Goal: Task Accomplishment & Management: Manage account settings

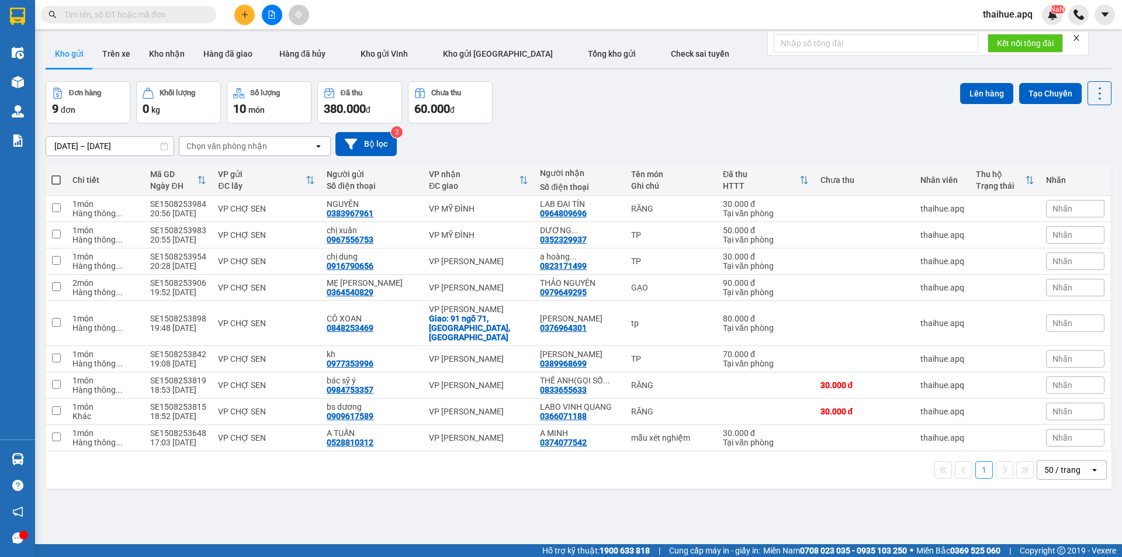
click at [292, 145] on div "Chọn văn phòng nhận" at bounding box center [246, 146] width 134 height 19
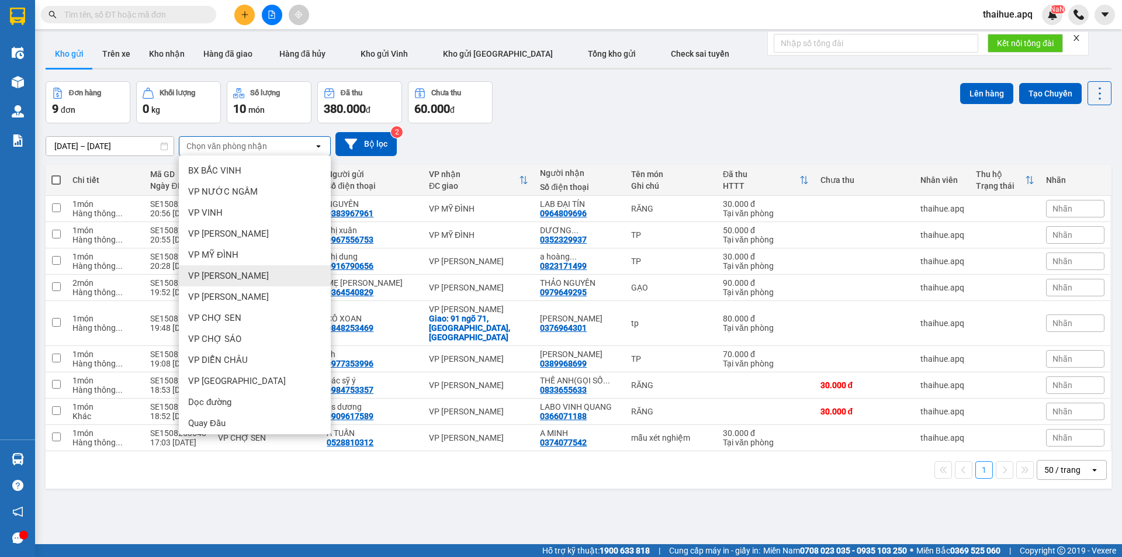
click at [225, 276] on span "VP [PERSON_NAME]" at bounding box center [228, 276] width 81 height 12
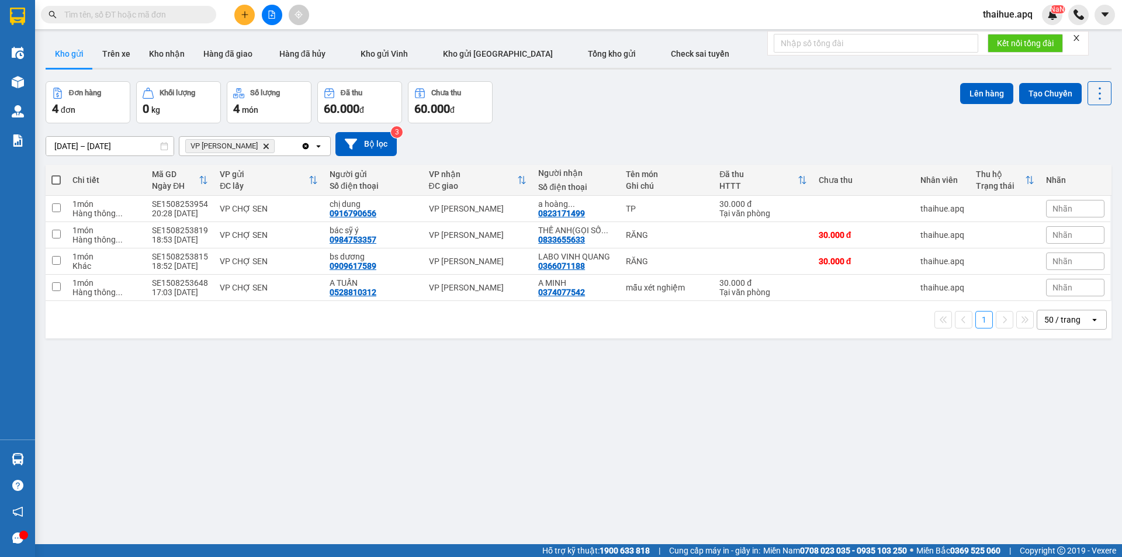
click at [57, 179] on span at bounding box center [55, 179] width 9 height 9
click at [56, 174] on input "checkbox" at bounding box center [56, 174] width 0 height 0
checkbox input "true"
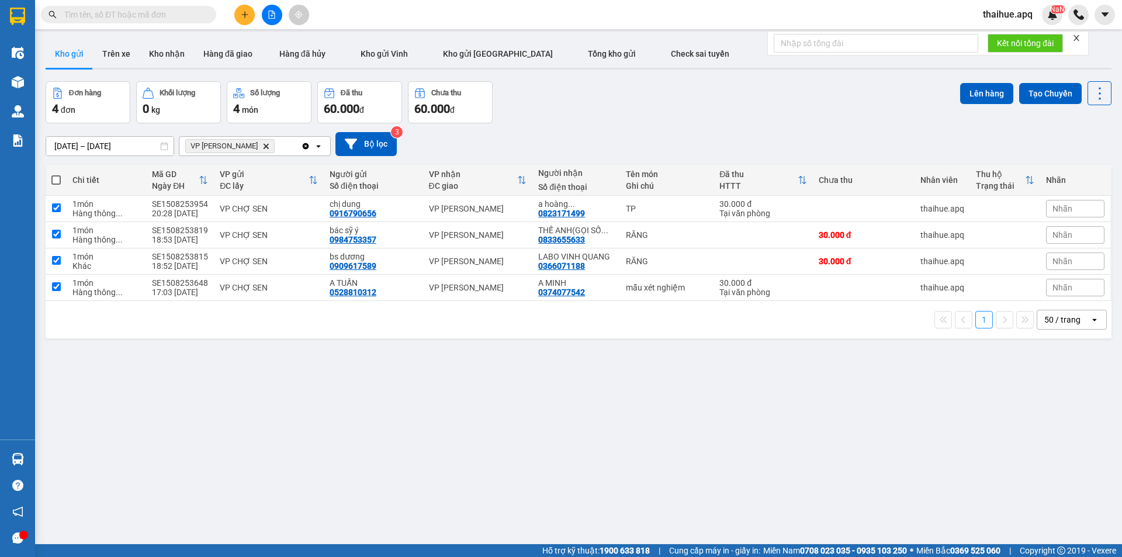
checkbox input "true"
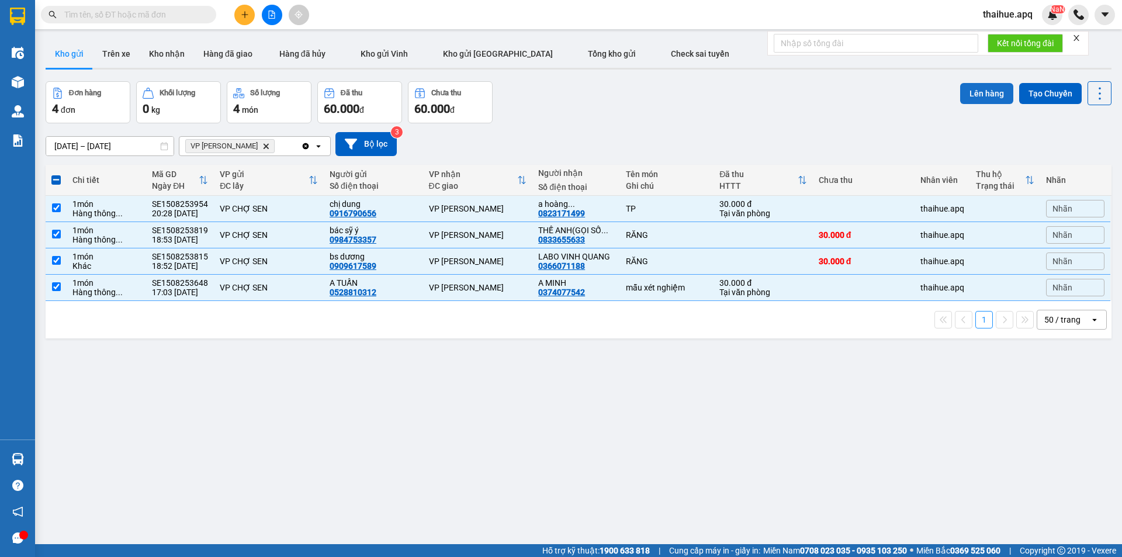
click at [977, 92] on button "Lên hàng" at bounding box center [986, 93] width 53 height 21
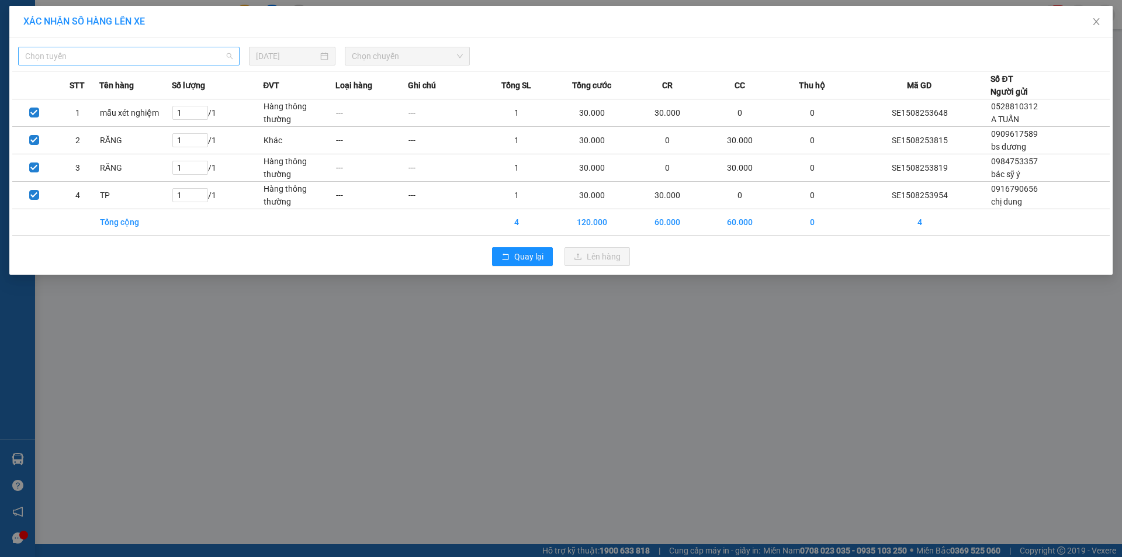
click at [130, 51] on span "Chọn tuyến" at bounding box center [128, 56] width 207 height 18
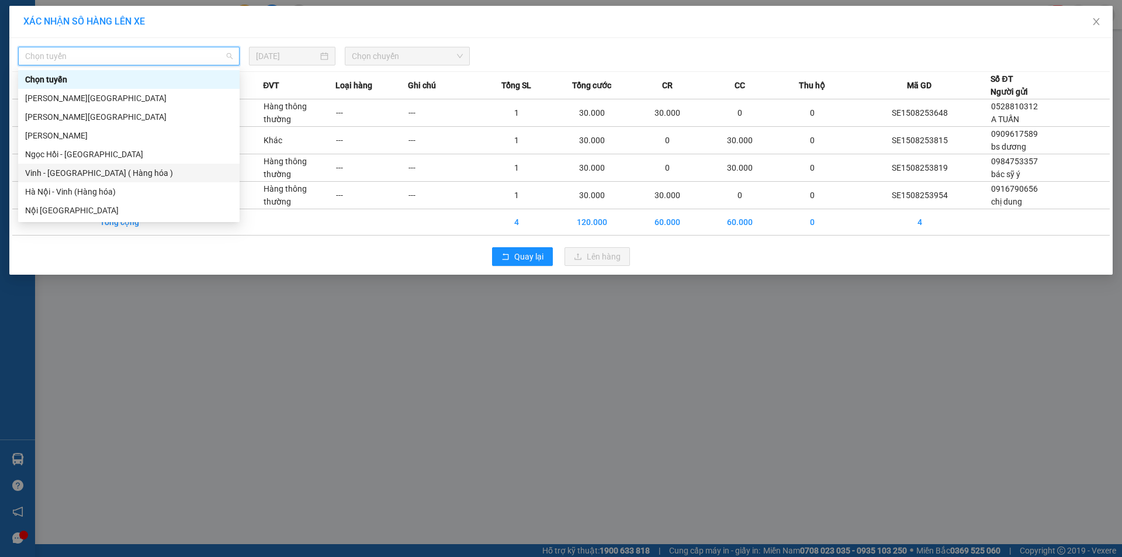
click at [29, 177] on div "Vinh - [GEOGRAPHIC_DATA] ( Hàng hóa )" at bounding box center [128, 173] width 207 height 13
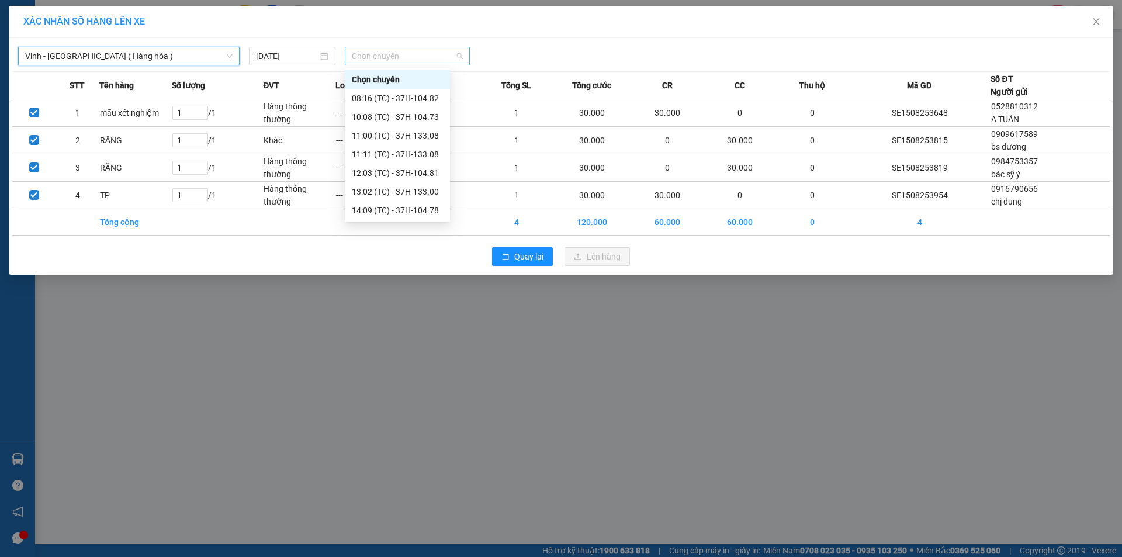
click at [408, 55] on span "Chọn chuyến" at bounding box center [407, 56] width 111 height 18
click at [426, 155] on div "23:03 (TC) - 37H-133.02" at bounding box center [397, 154] width 91 height 13
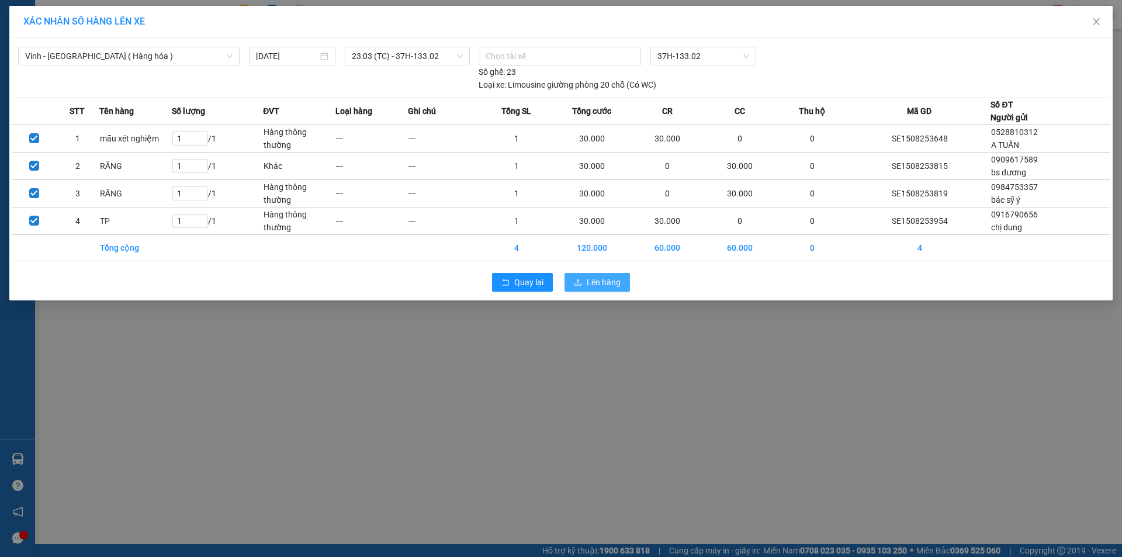
click at [589, 280] on span "Lên hàng" at bounding box center [604, 282] width 34 height 13
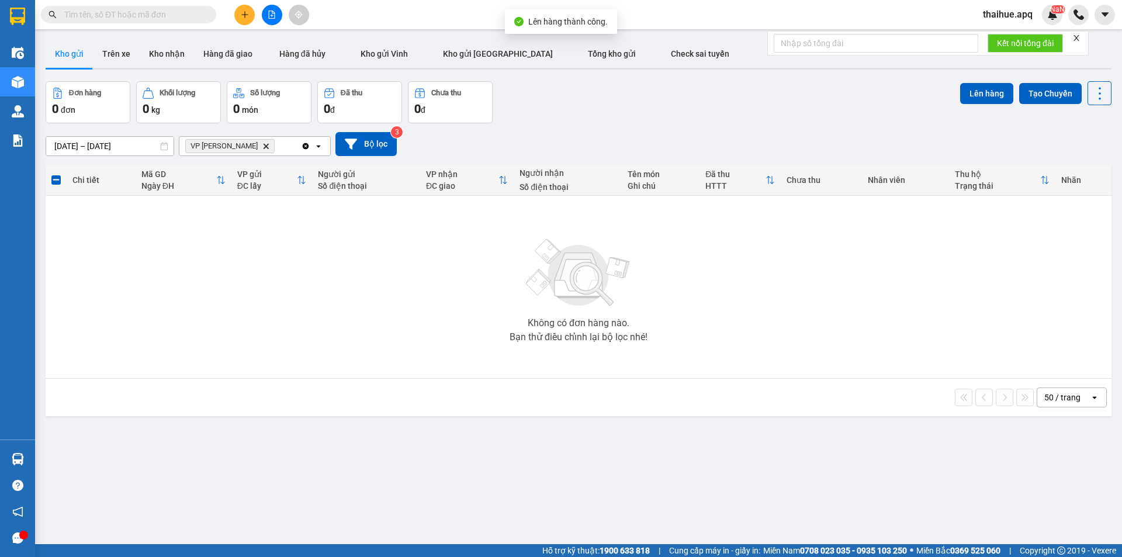
click at [263, 146] on icon "VP NGỌC HỒI, close by backspace" at bounding box center [265, 145] width 5 height 5
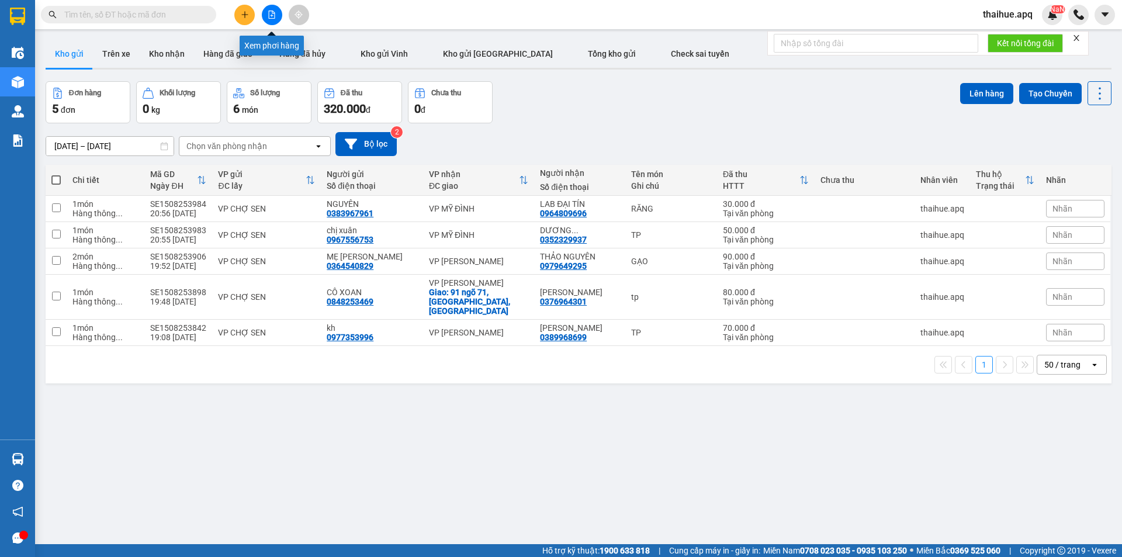
click at [272, 16] on icon "file-add" at bounding box center [272, 15] width 6 height 8
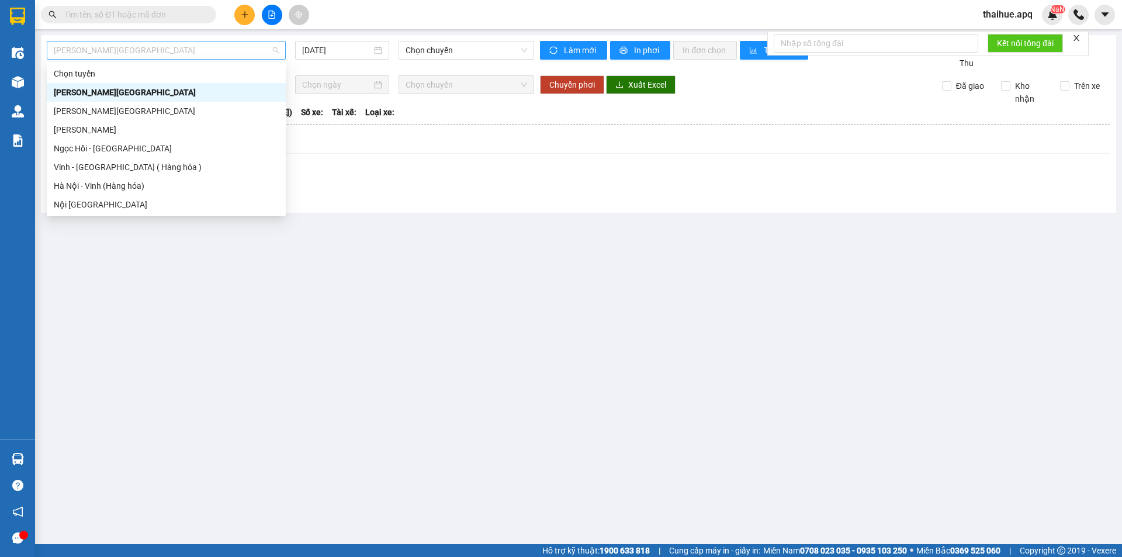
click at [128, 47] on span "[PERSON_NAME][GEOGRAPHIC_DATA]" at bounding box center [166, 50] width 225 height 18
click at [70, 168] on div "Vinh - [GEOGRAPHIC_DATA] ( Hàng hóa )" at bounding box center [166, 167] width 225 height 13
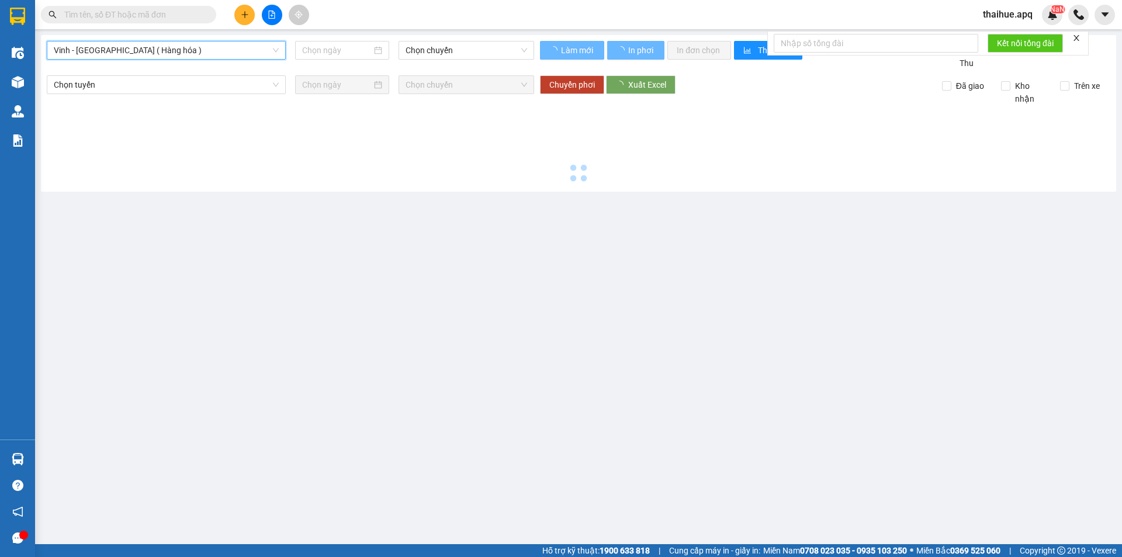
type input "[DATE]"
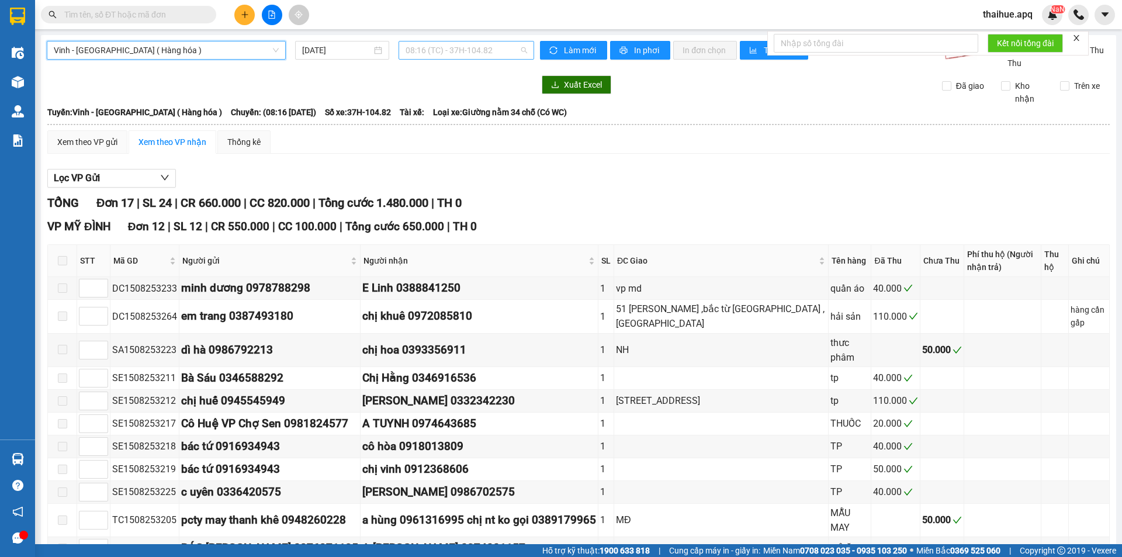
click at [500, 47] on span "08:16 (TC) - 37H-104.82" at bounding box center [466, 50] width 122 height 18
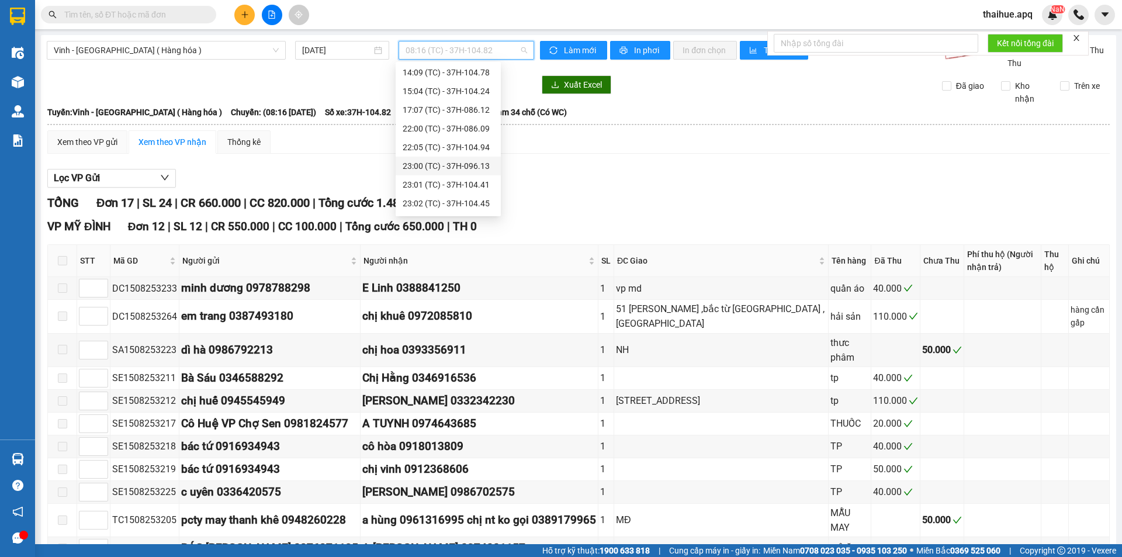
scroll to position [206, 0]
click at [476, 112] on div "23:01 (TC) - 37H-104.41" at bounding box center [448, 111] width 91 height 13
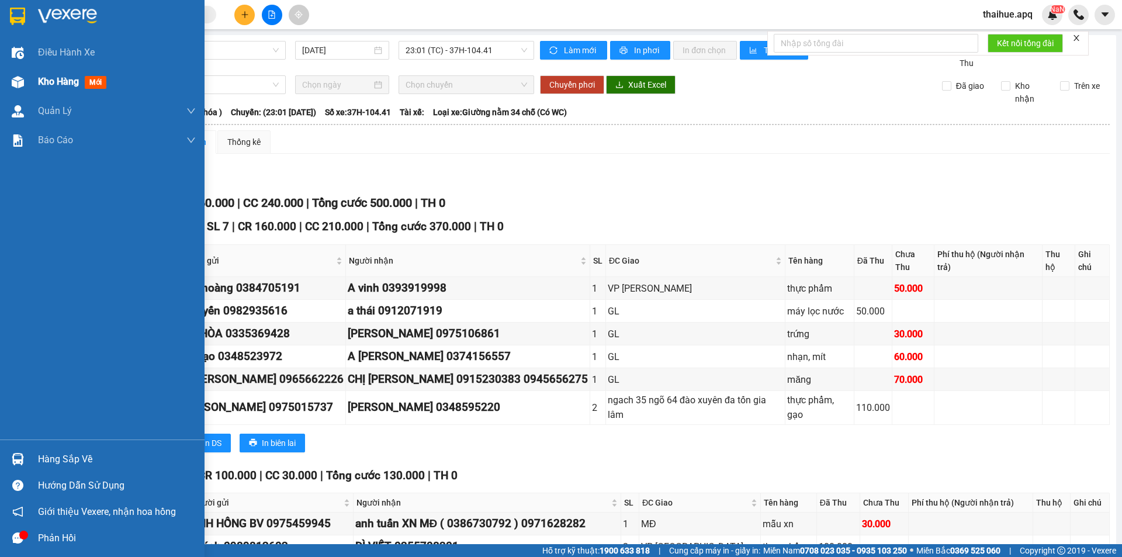
click at [61, 82] on span "Kho hàng" at bounding box center [58, 81] width 41 height 11
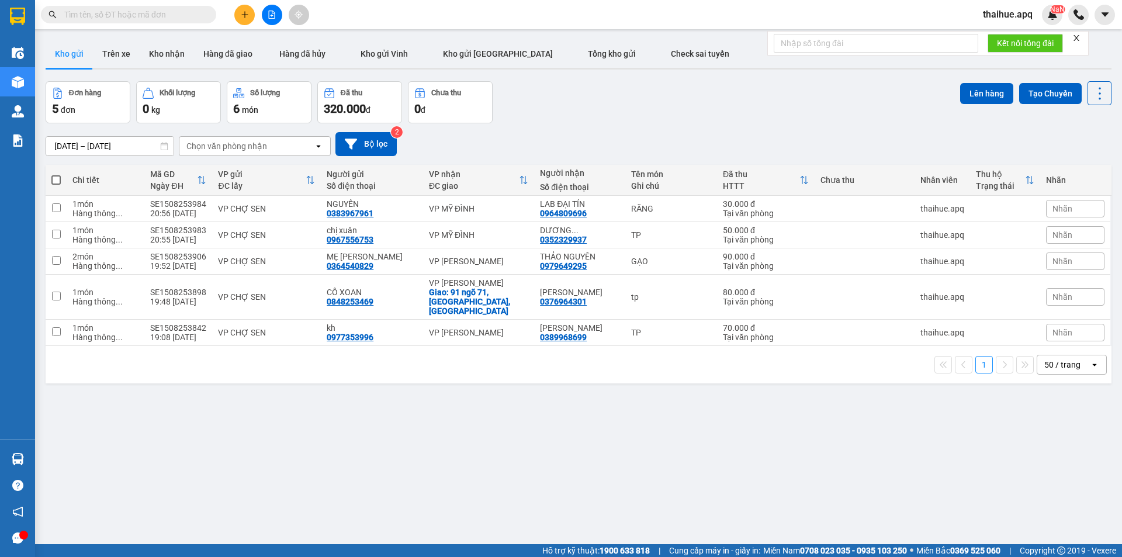
click at [57, 181] on span at bounding box center [55, 179] width 9 height 9
click at [56, 174] on input "checkbox" at bounding box center [56, 174] width 0 height 0
checkbox input "true"
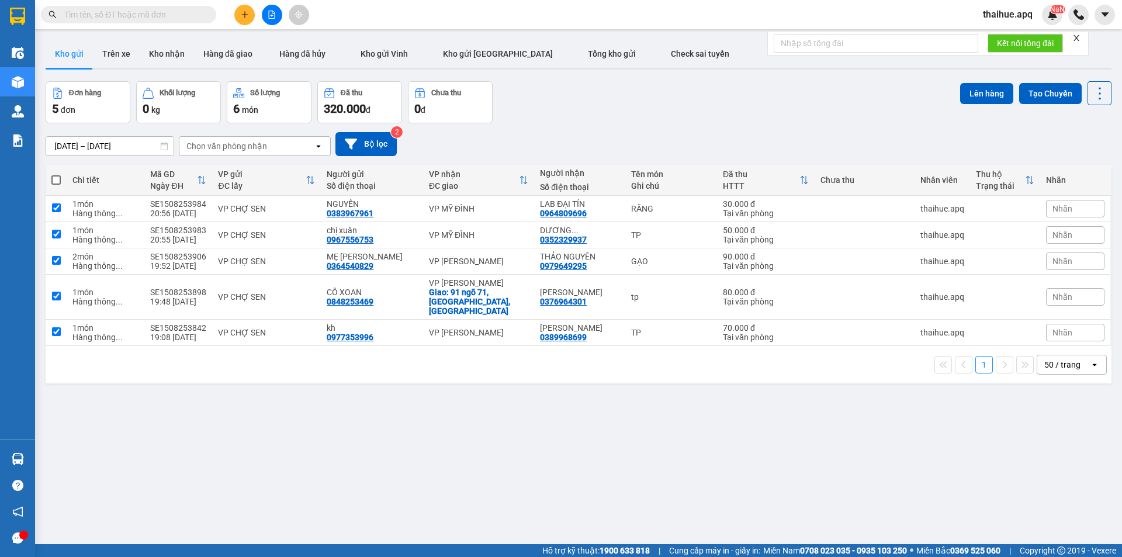
checkbox input "true"
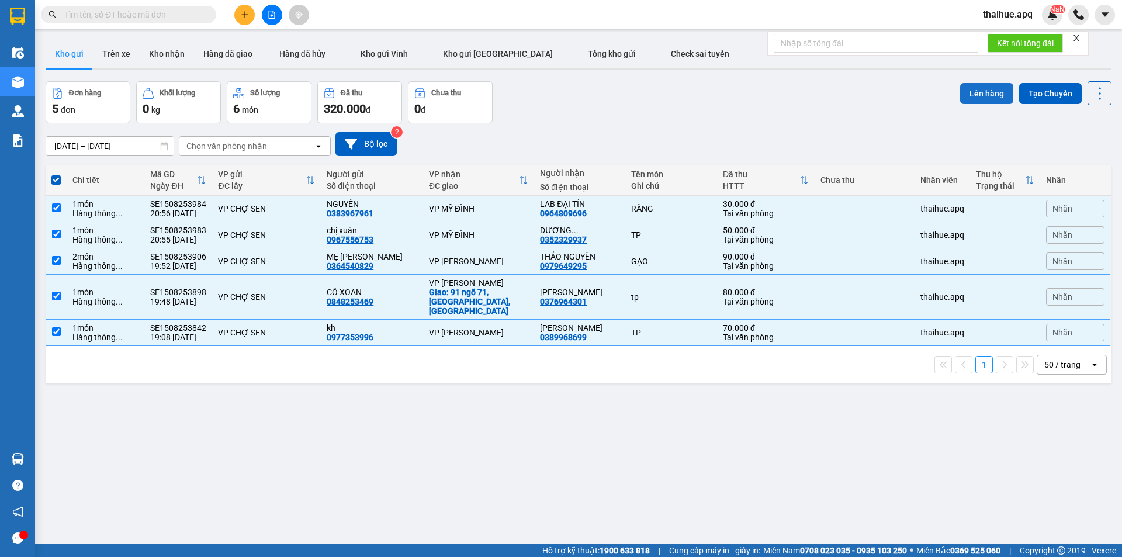
click at [975, 92] on button "Lên hàng" at bounding box center [986, 93] width 53 height 21
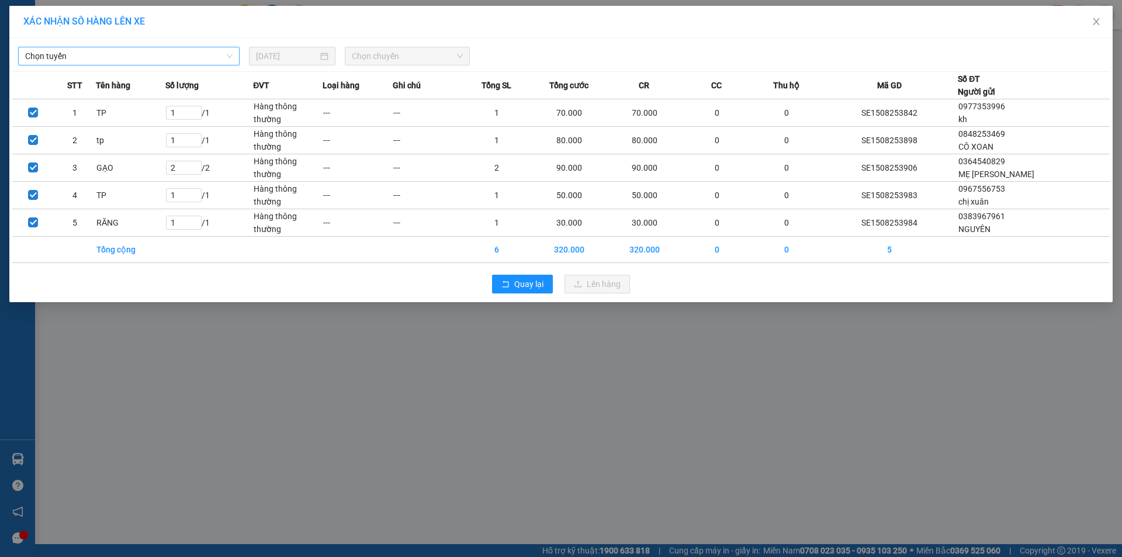
click at [126, 56] on span "Chọn tuyến" at bounding box center [128, 56] width 207 height 18
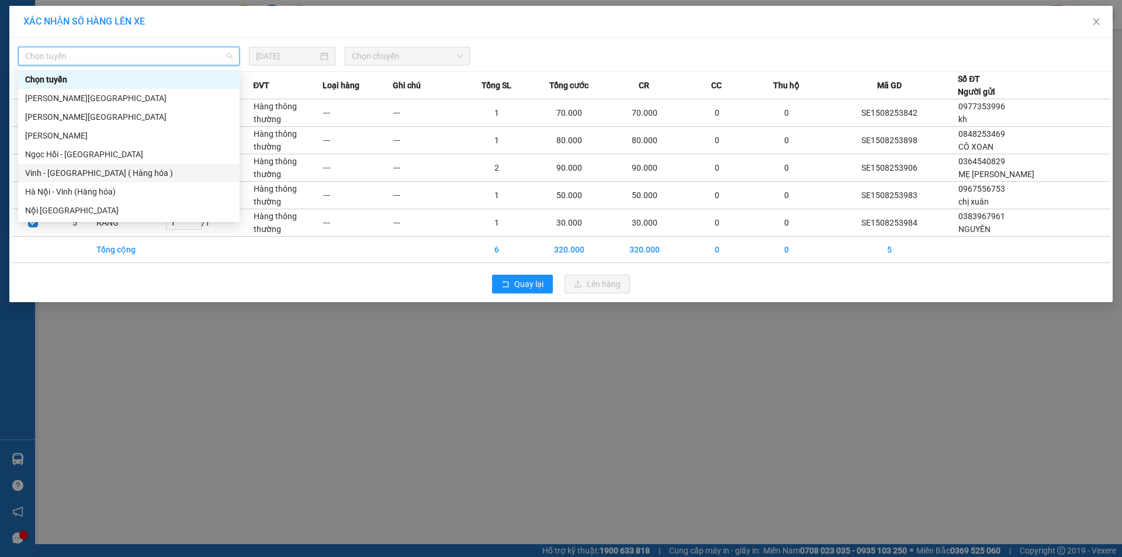
click at [53, 173] on div "Vinh - [GEOGRAPHIC_DATA] ( Hàng hóa )" at bounding box center [128, 173] width 207 height 13
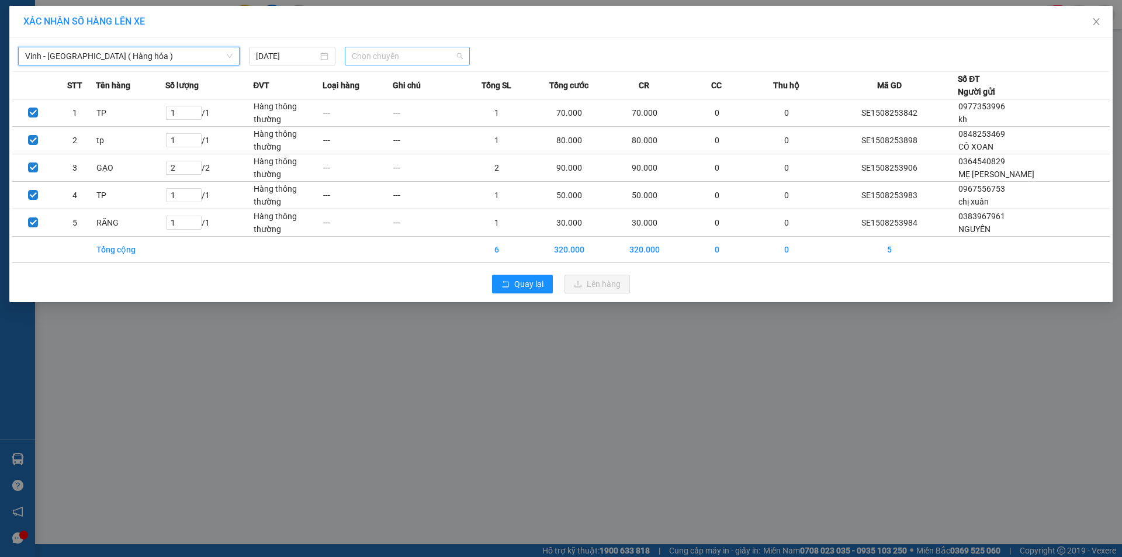
click at [424, 56] on span "Chọn chuyến" at bounding box center [407, 56] width 111 height 18
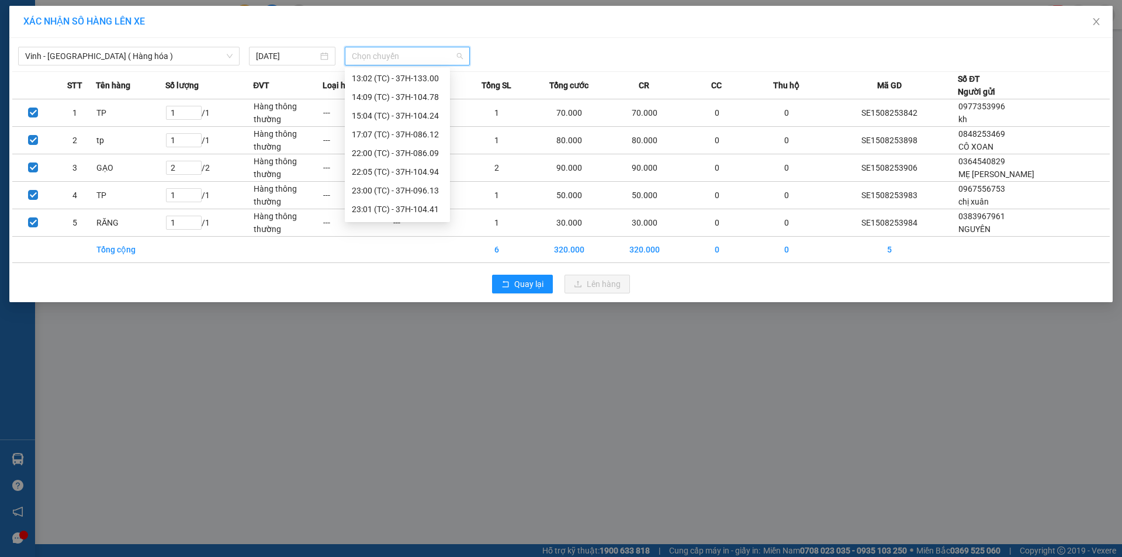
scroll to position [206, 0]
click at [424, 117] on div "23:01 (TC) - 37H-104.41" at bounding box center [397, 116] width 91 height 13
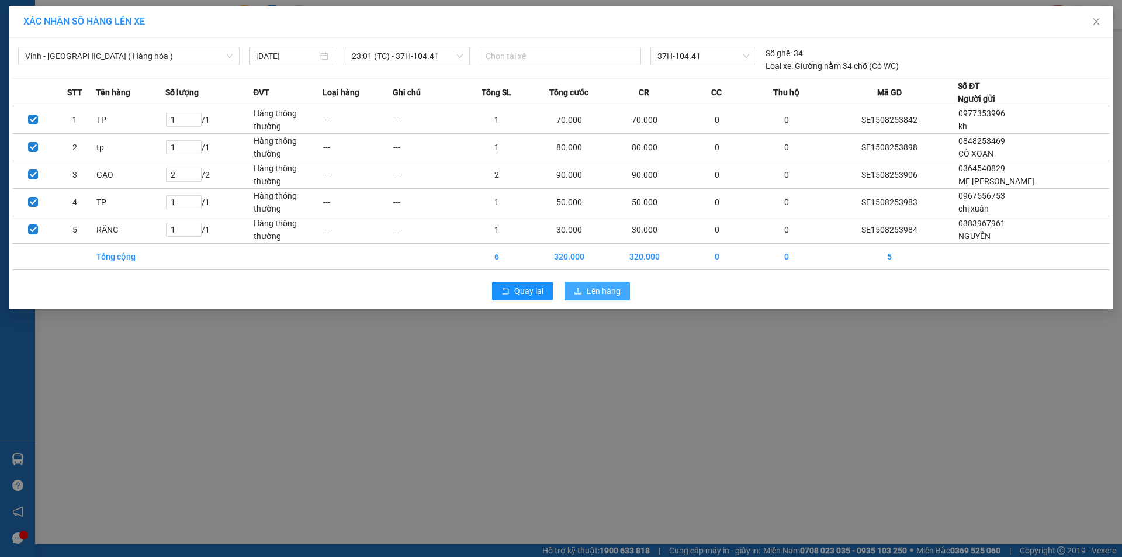
click at [603, 287] on span "Lên hàng" at bounding box center [604, 291] width 34 height 13
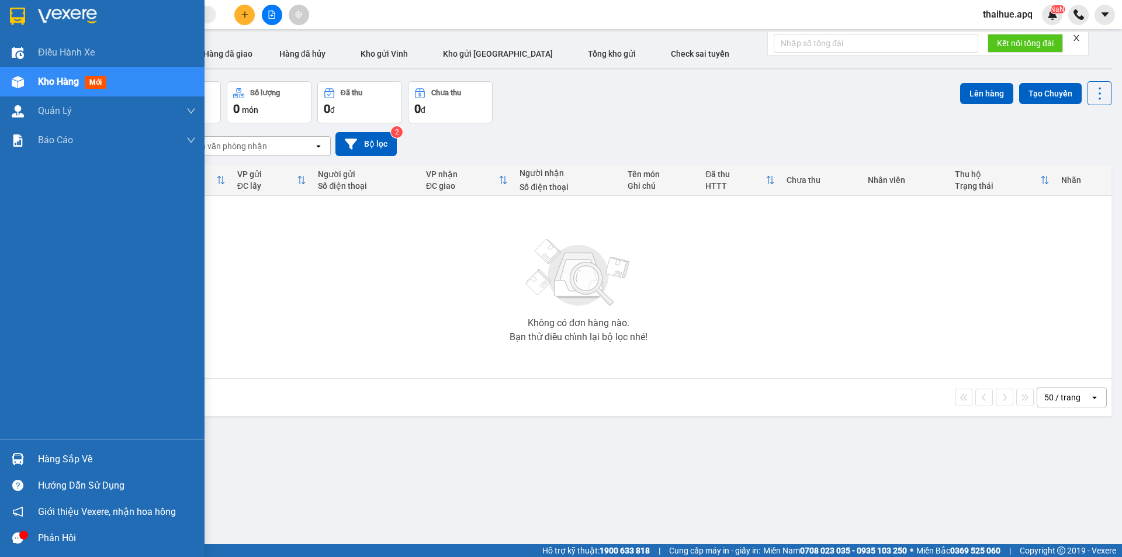
click at [41, 463] on div "Hàng sắp về" at bounding box center [117, 459] width 158 height 18
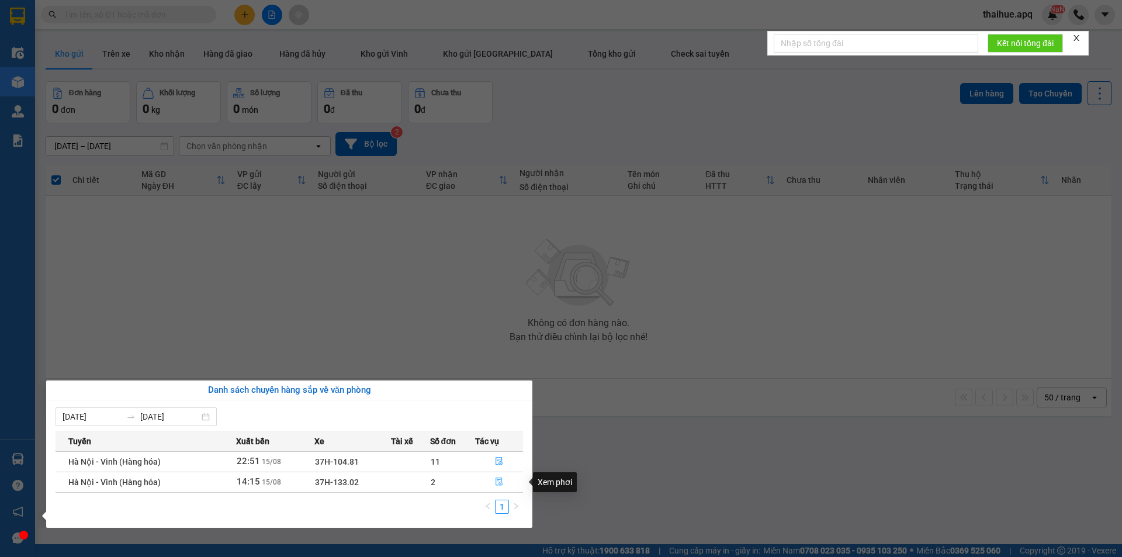
click at [497, 478] on icon "file-done" at bounding box center [499, 481] width 8 height 8
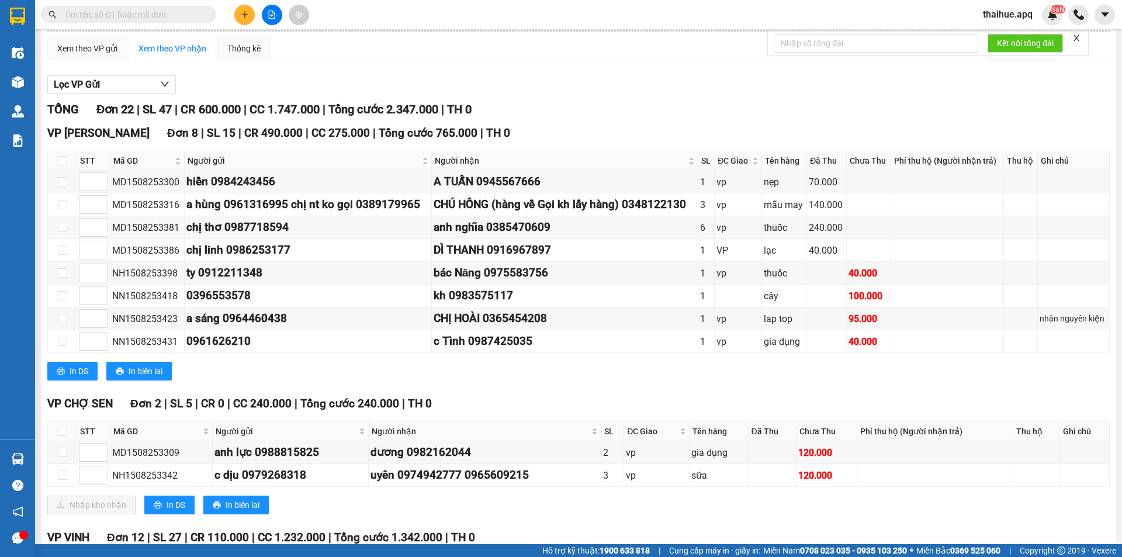
scroll to position [292, 0]
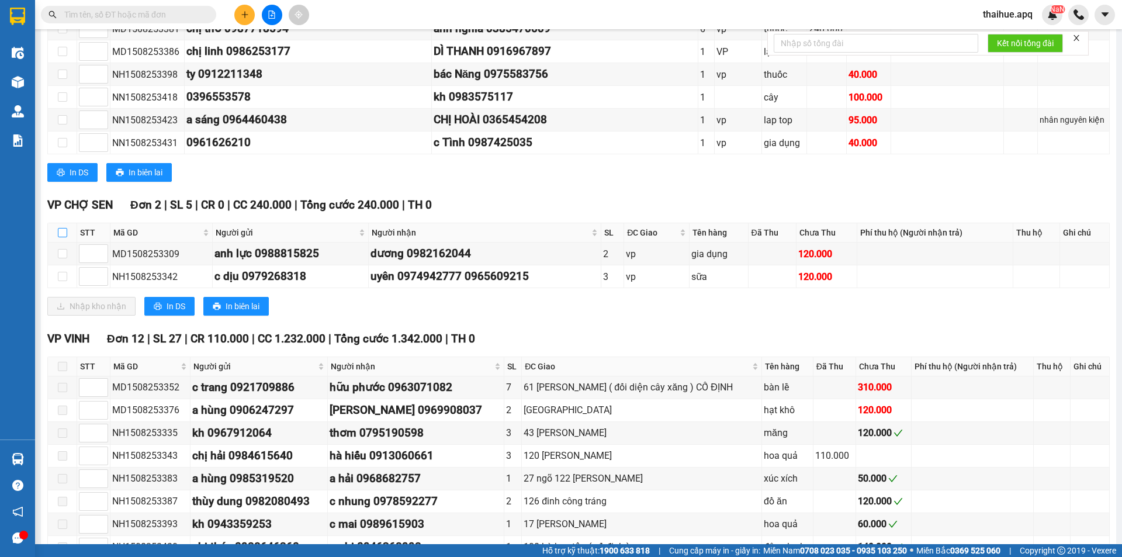
click at [58, 229] on input "checkbox" at bounding box center [62, 232] width 9 height 9
checkbox input "true"
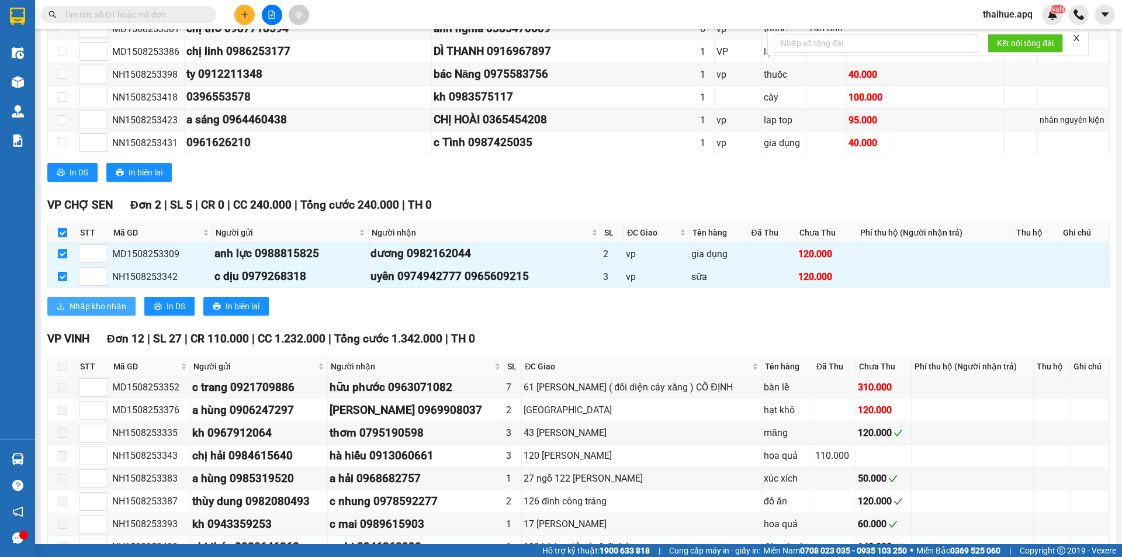
click at [77, 303] on span "Nhập kho nhận" at bounding box center [98, 306] width 57 height 13
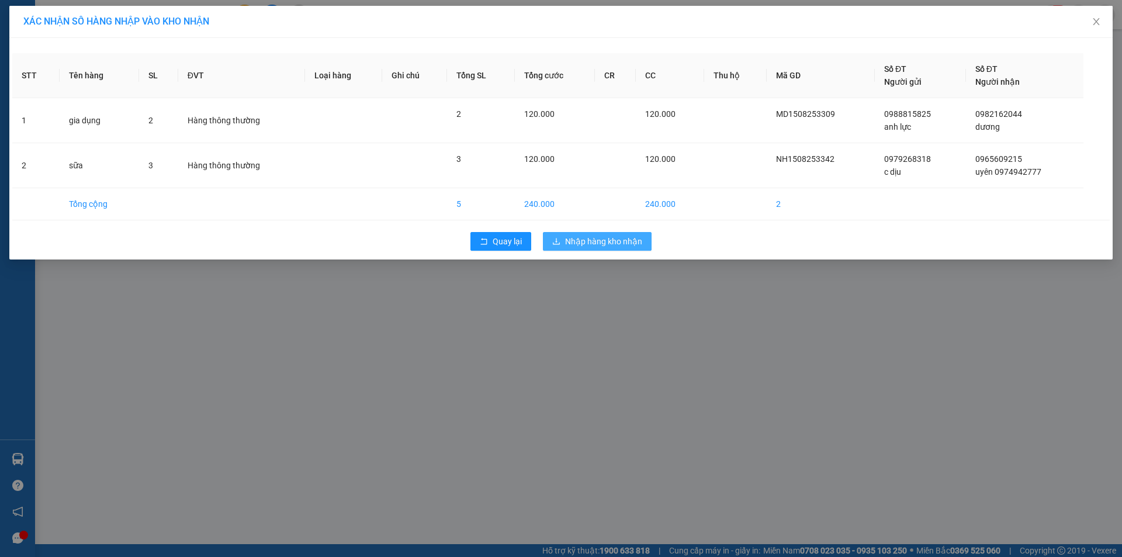
click at [599, 240] on span "Nhập hàng kho nhận" at bounding box center [603, 241] width 77 height 13
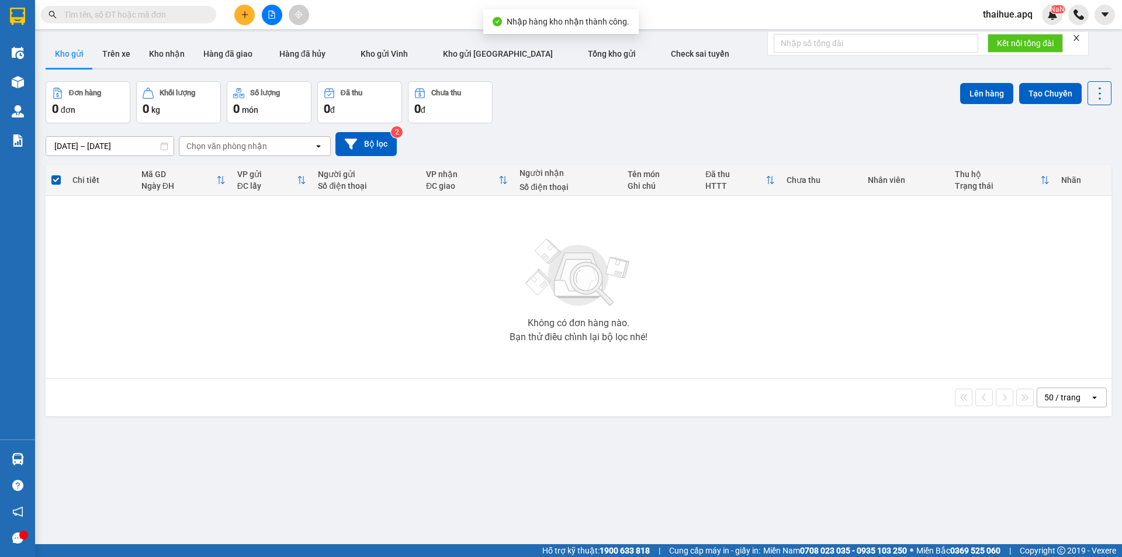
click at [50, 466] on div "ver 1.8.138 Kho gửi Trên xe Kho nhận Hàng đã giao Hàng đã hủy Kho gửi [PERSON_N…" at bounding box center [578, 313] width 1075 height 557
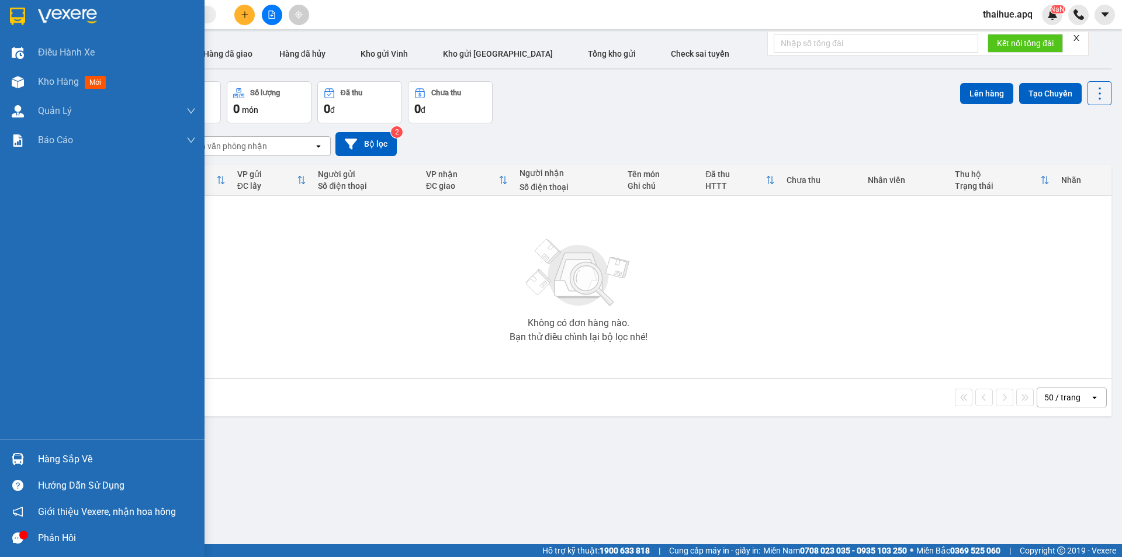
click at [39, 459] on div "Hàng sắp về" at bounding box center [117, 459] width 158 height 18
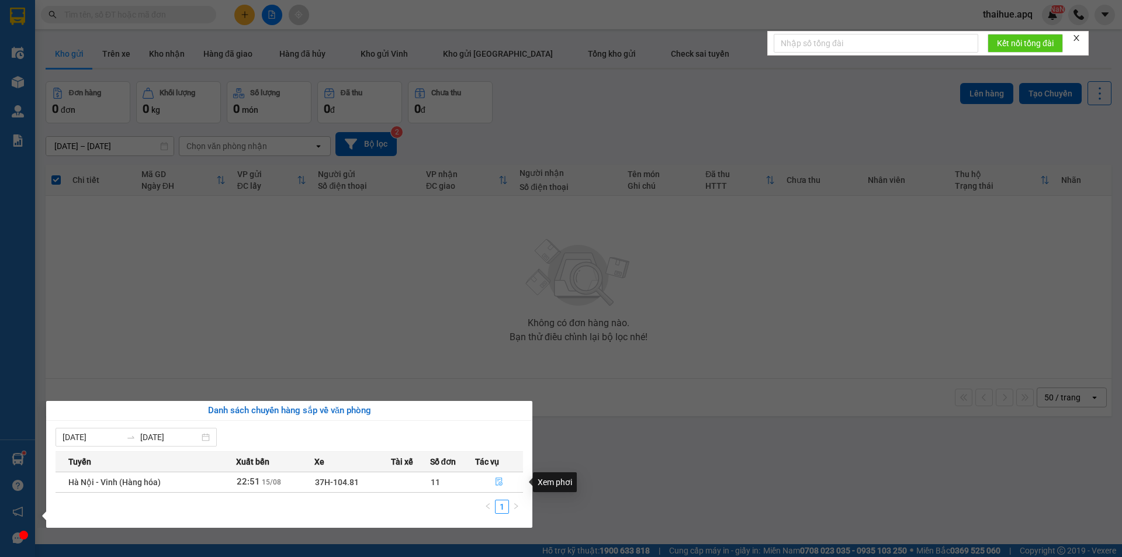
click at [502, 479] on icon "file-done" at bounding box center [499, 481] width 8 height 8
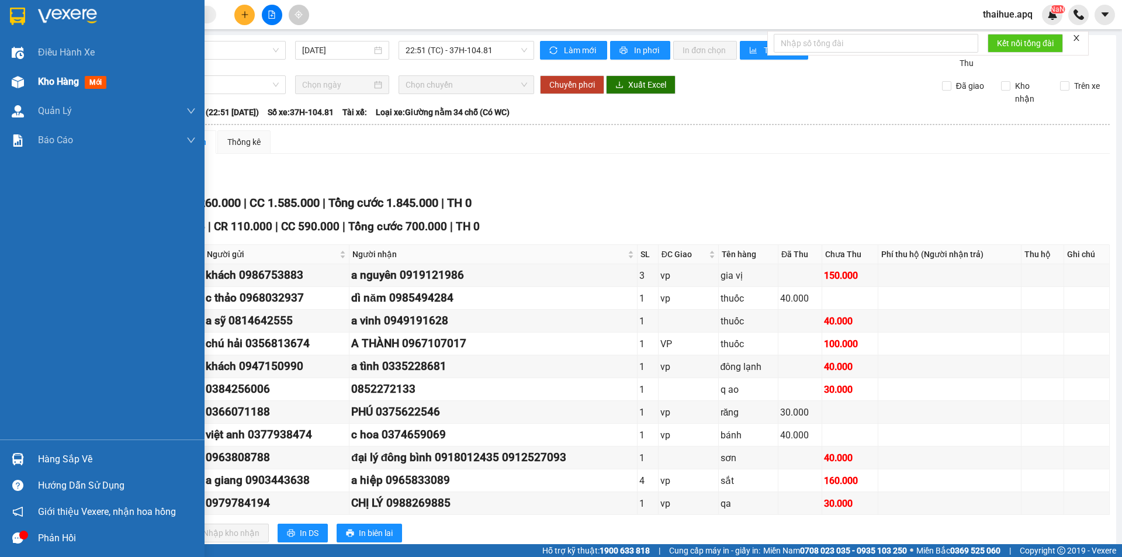
click at [49, 79] on span "Kho hàng" at bounding box center [58, 81] width 41 height 11
